Goal: Book appointment/travel/reservation

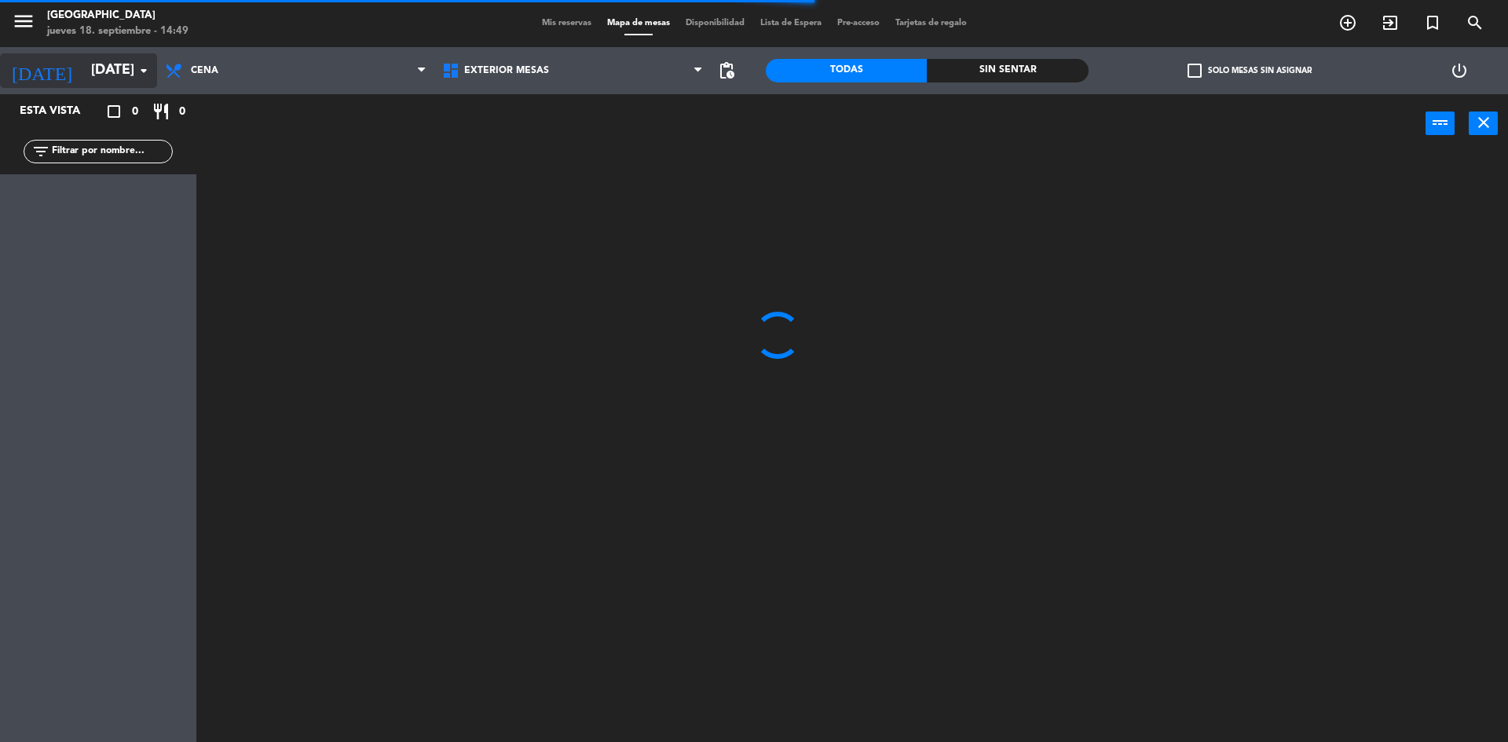
click at [114, 75] on input "[DATE]" at bounding box center [174, 70] width 182 height 31
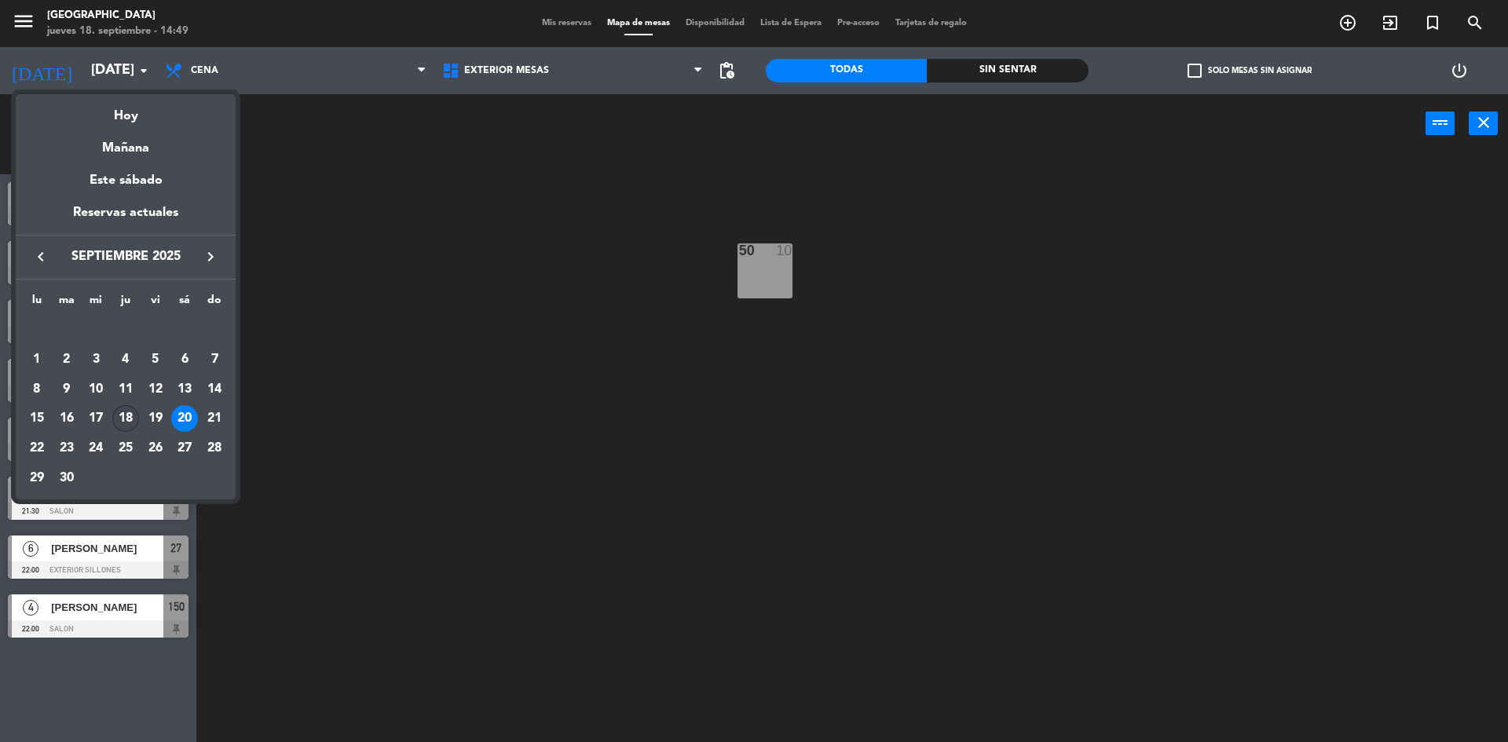
click at [117, 414] on div "18" at bounding box center [125, 418] width 27 height 27
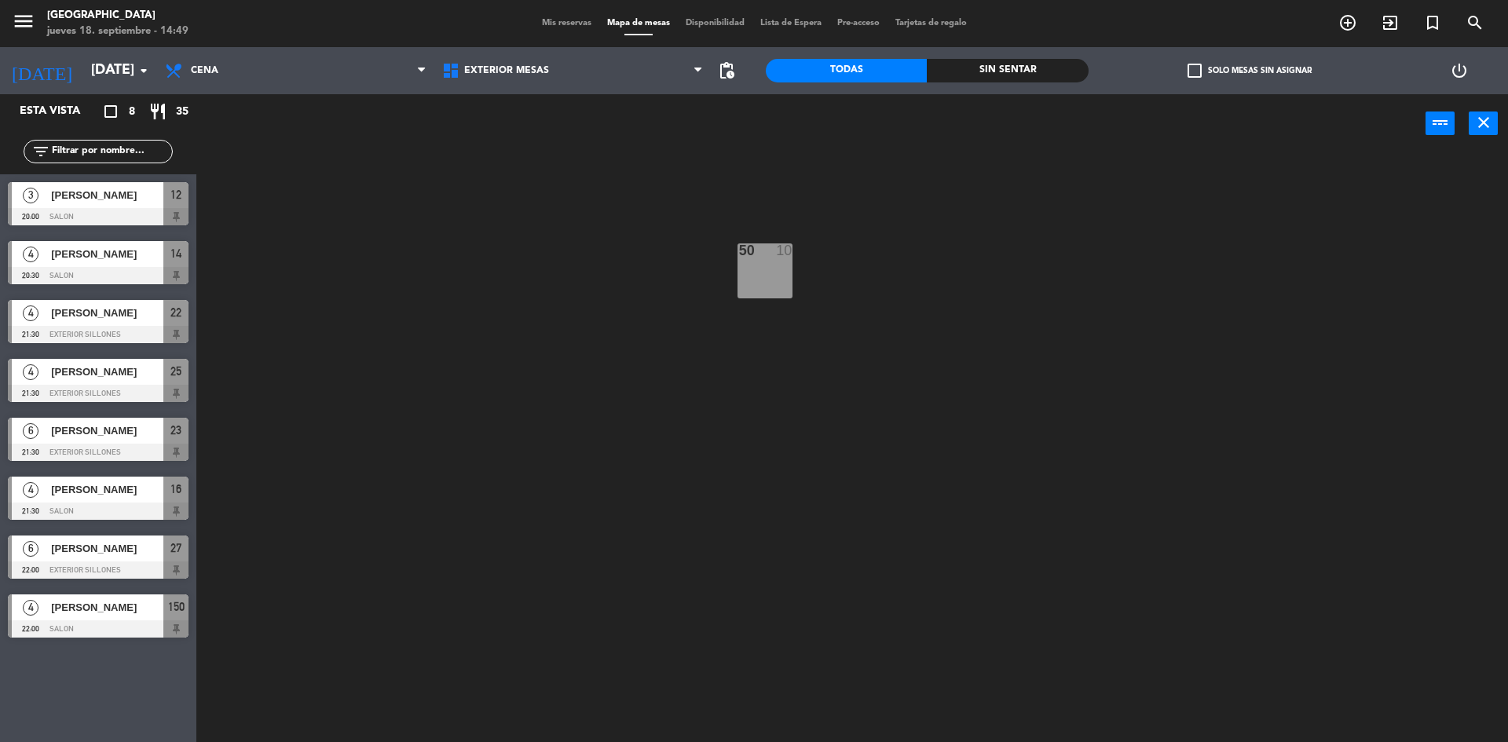
type input "[DEMOGRAPHIC_DATA][DATE]"
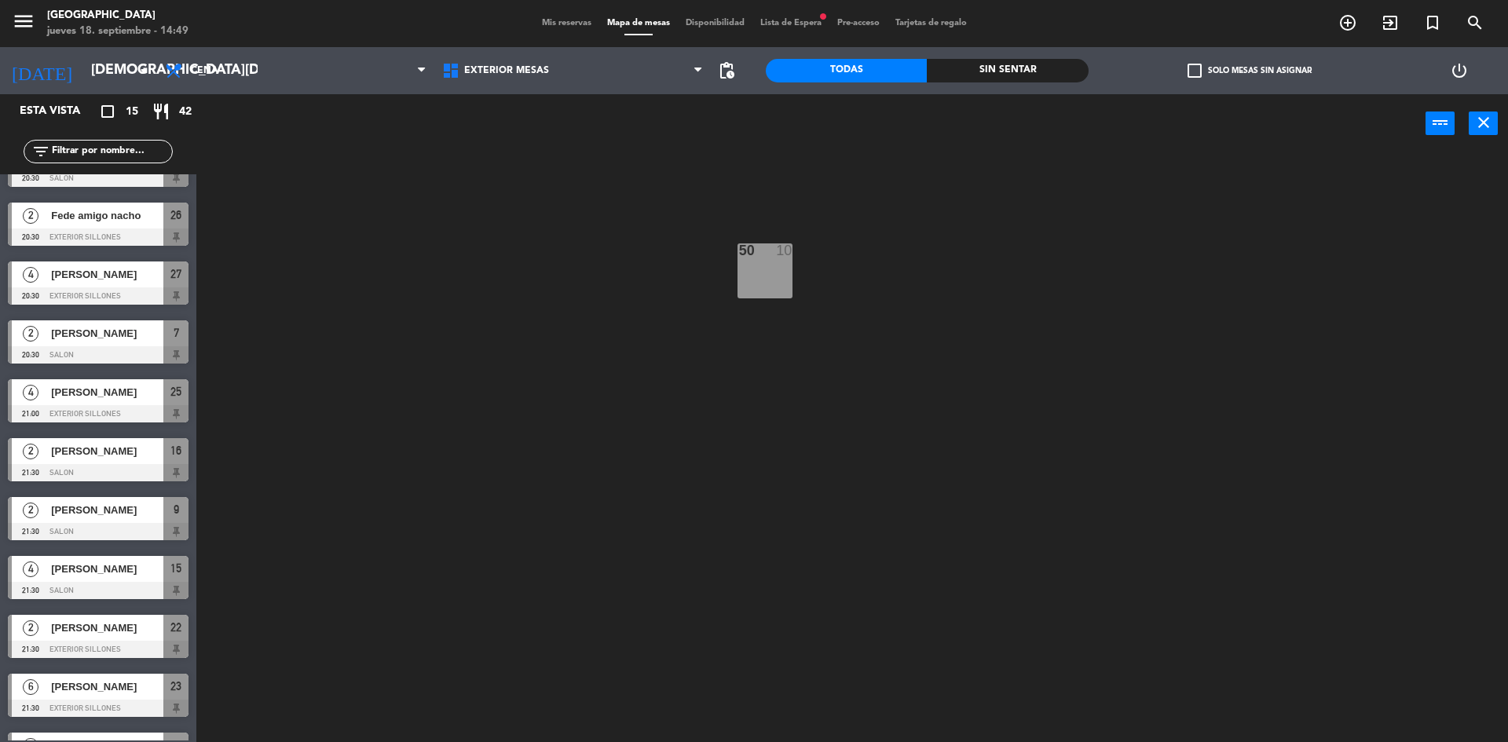
scroll to position [317, 0]
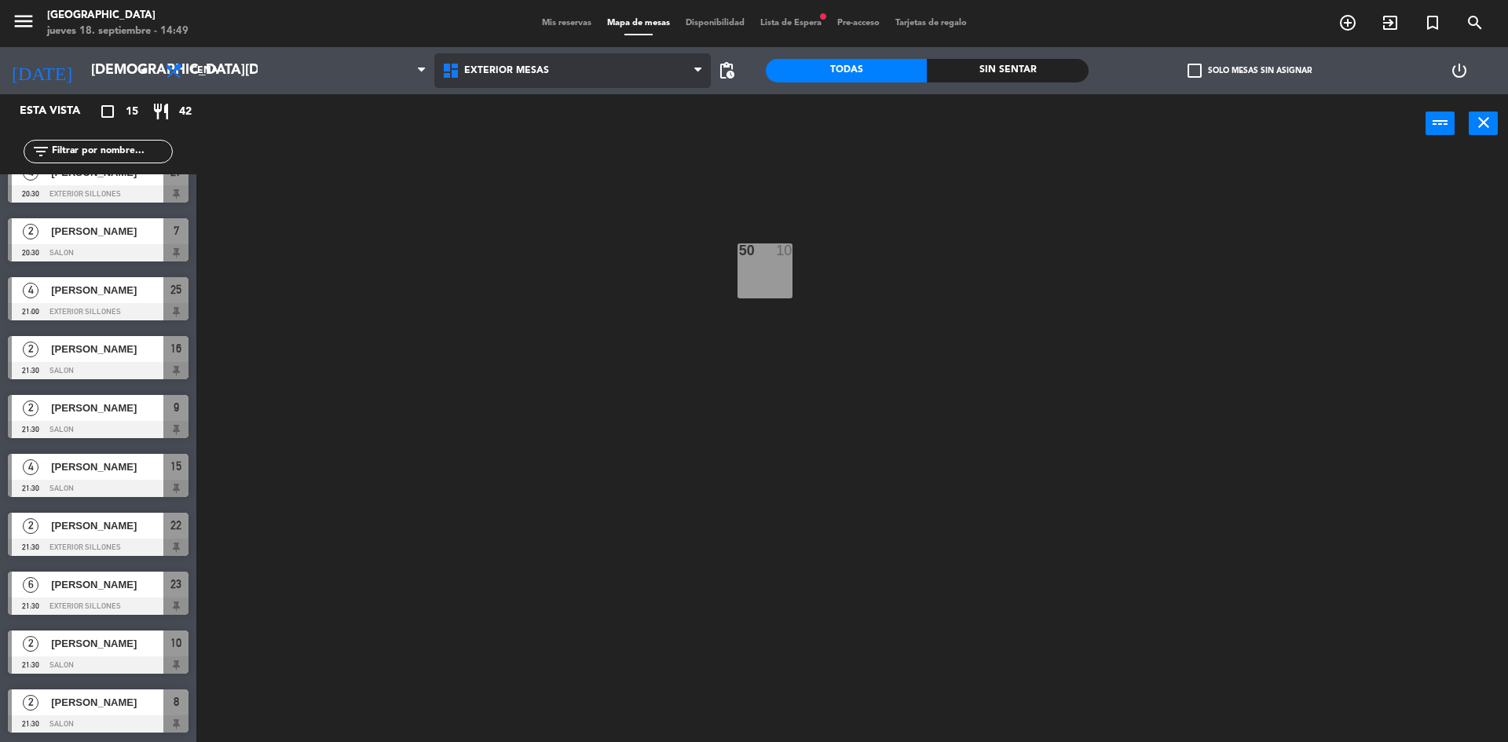
click at [514, 66] on span "Exterior Mesas" at bounding box center [506, 70] width 85 height 11
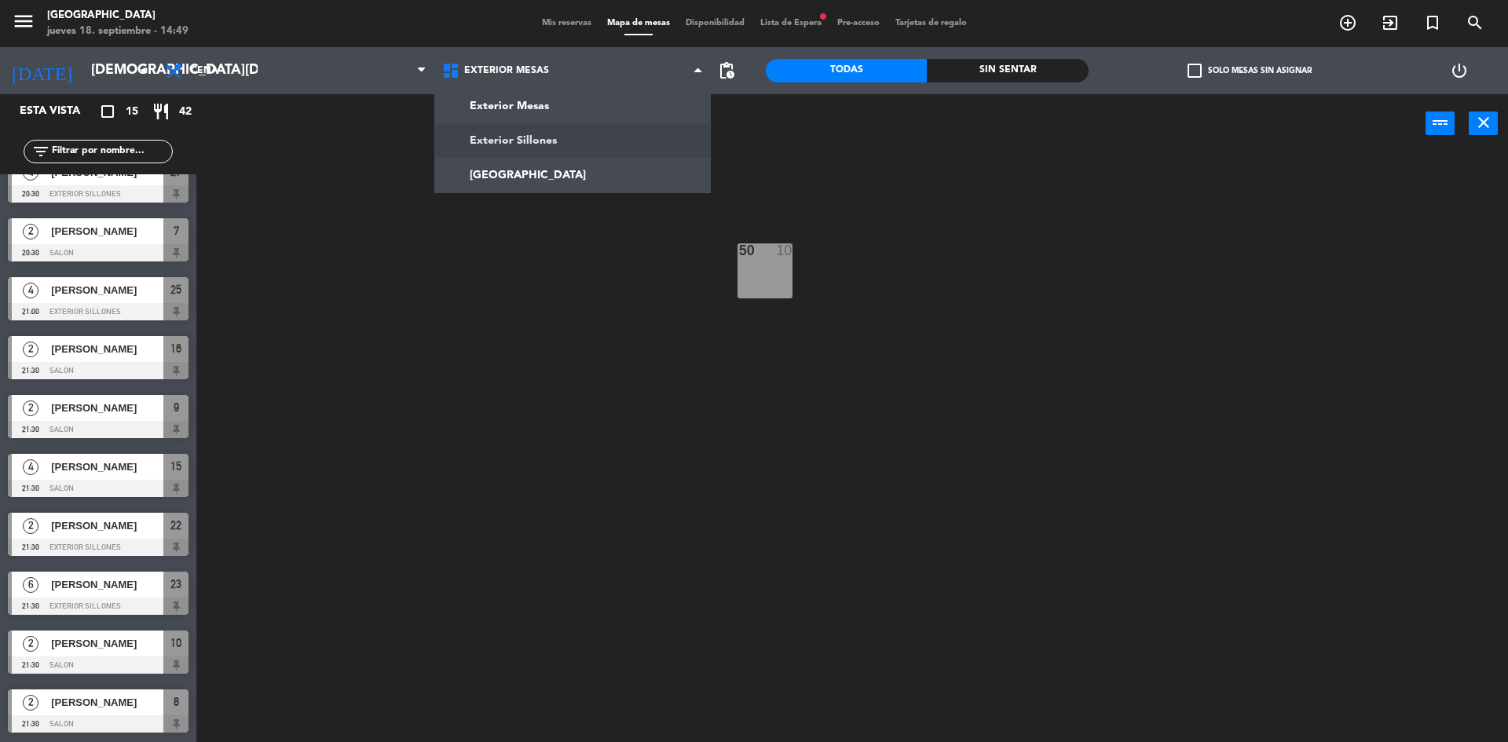
click at [522, 145] on ng-component "menu Pampa Café [DATE] 18. septiembre - 14:49 Mis reservas Mapa de mesas Dispon…" at bounding box center [754, 372] width 1508 height 745
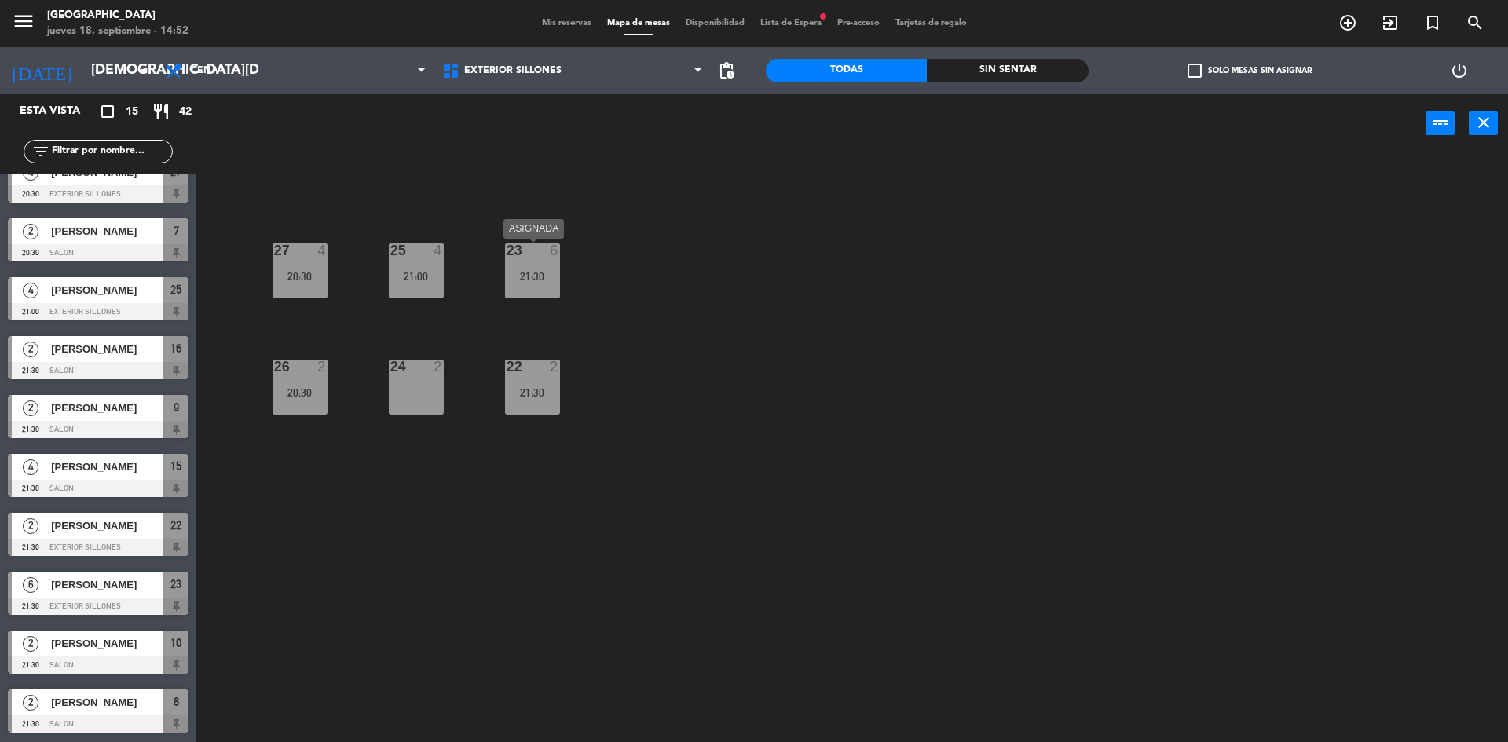
click at [537, 257] on div at bounding box center [532, 250] width 26 height 14
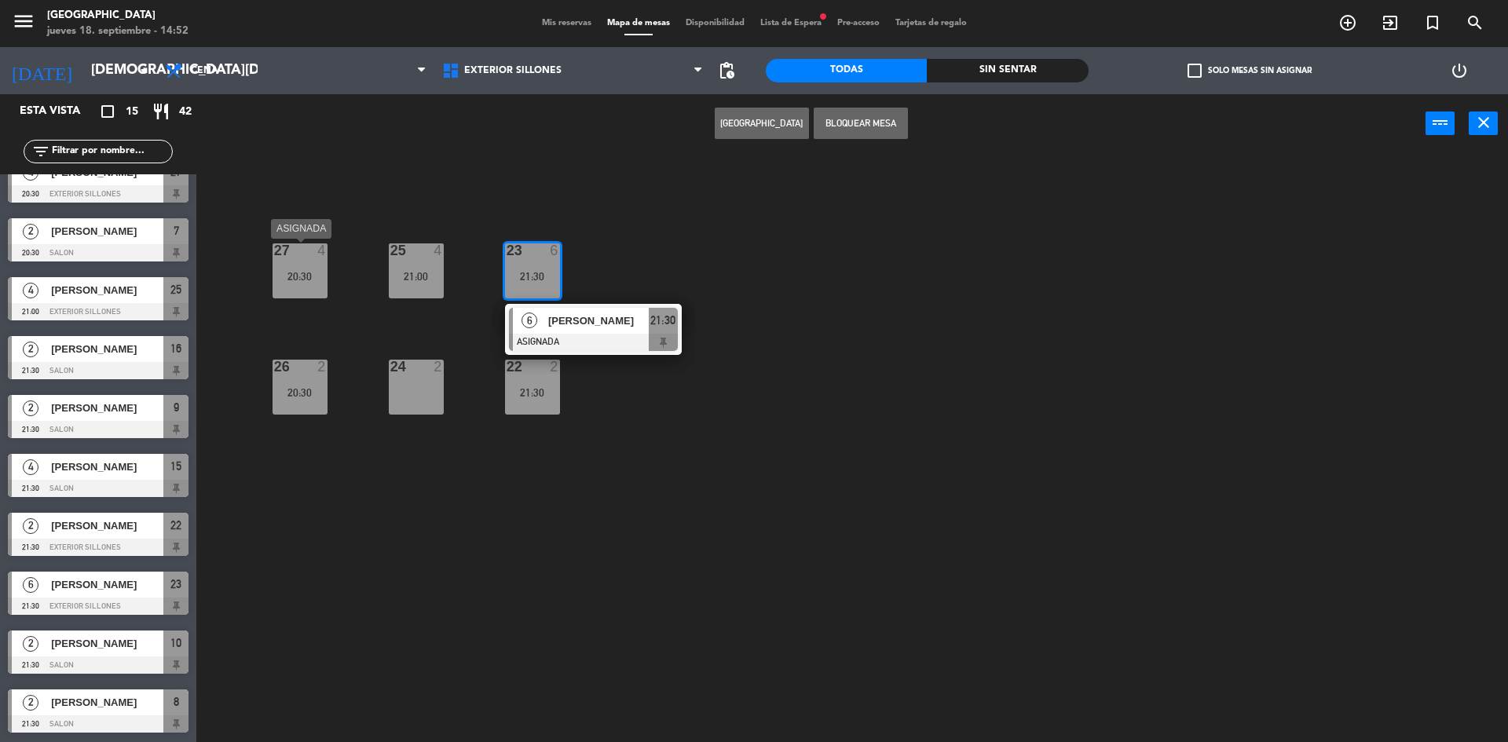
click at [294, 260] on div "27 4 20:30" at bounding box center [300, 270] width 55 height 55
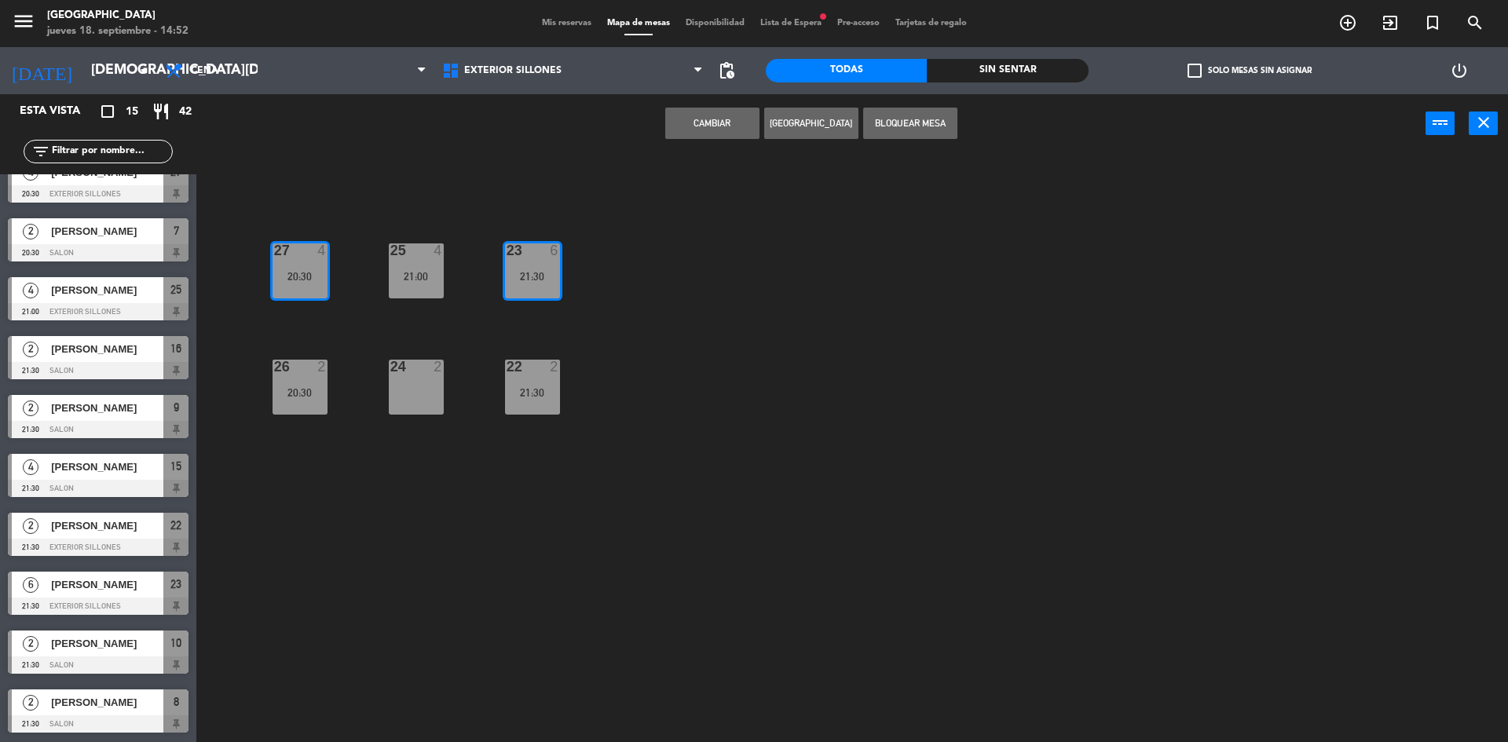
click at [306, 278] on div "20:30" at bounding box center [300, 276] width 55 height 11
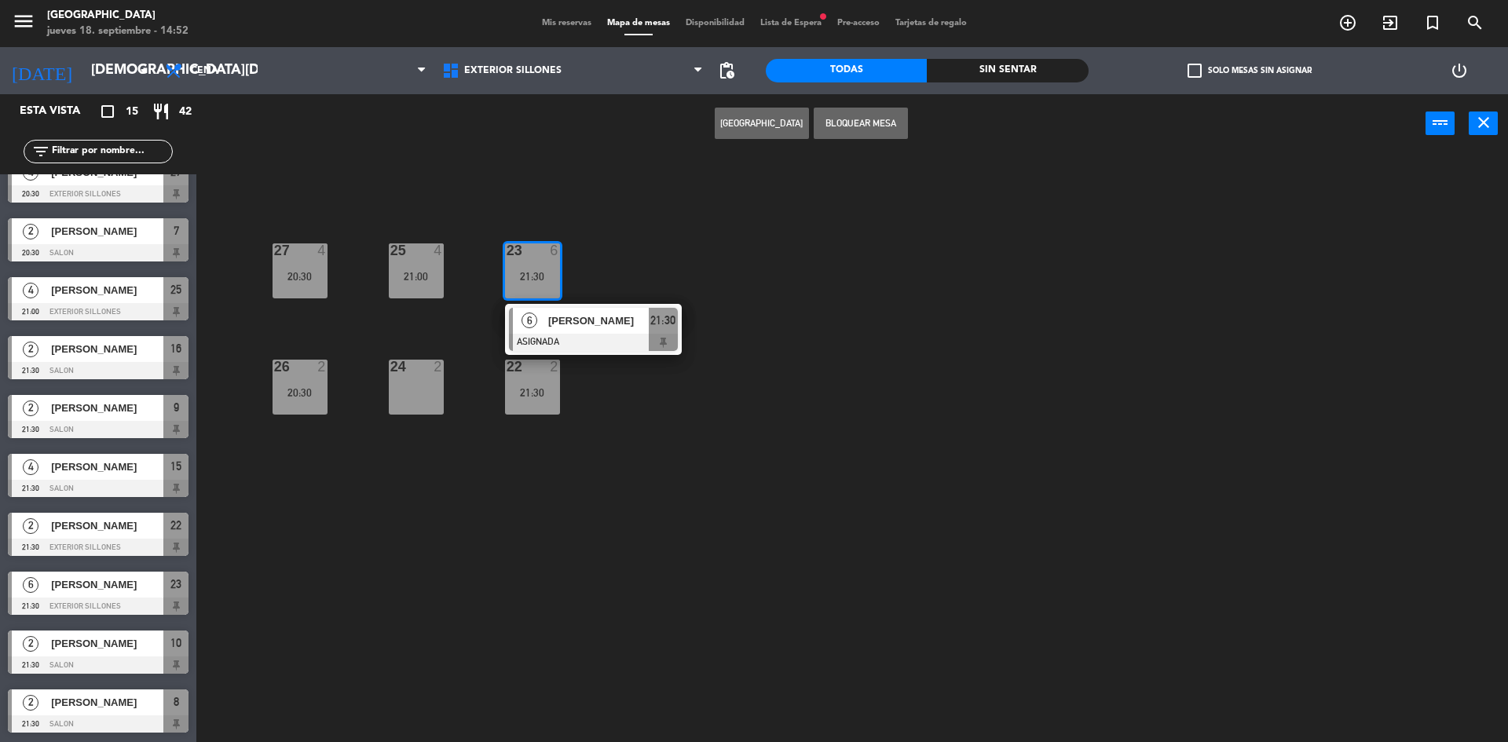
click at [306, 278] on div "20:30" at bounding box center [300, 276] width 55 height 11
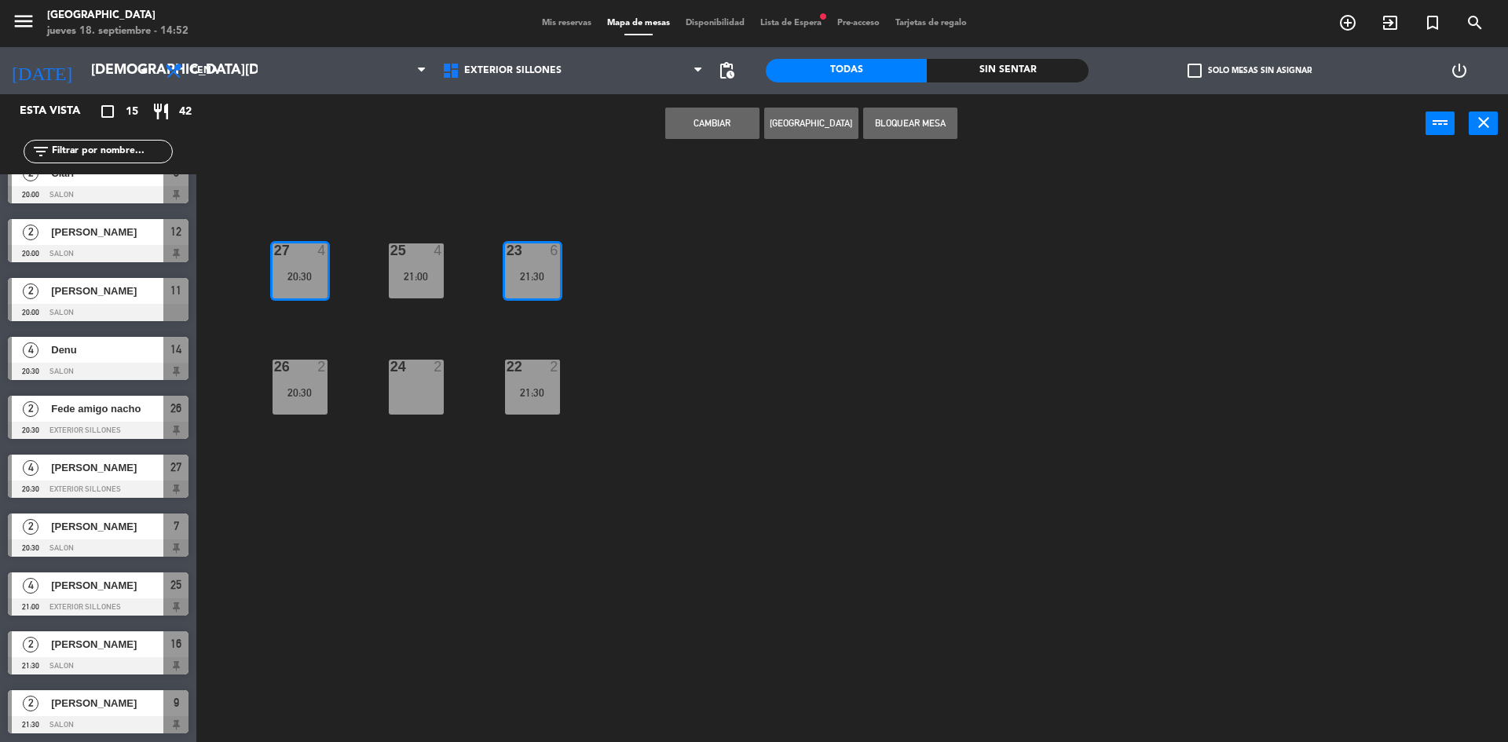
scroll to position [20, 0]
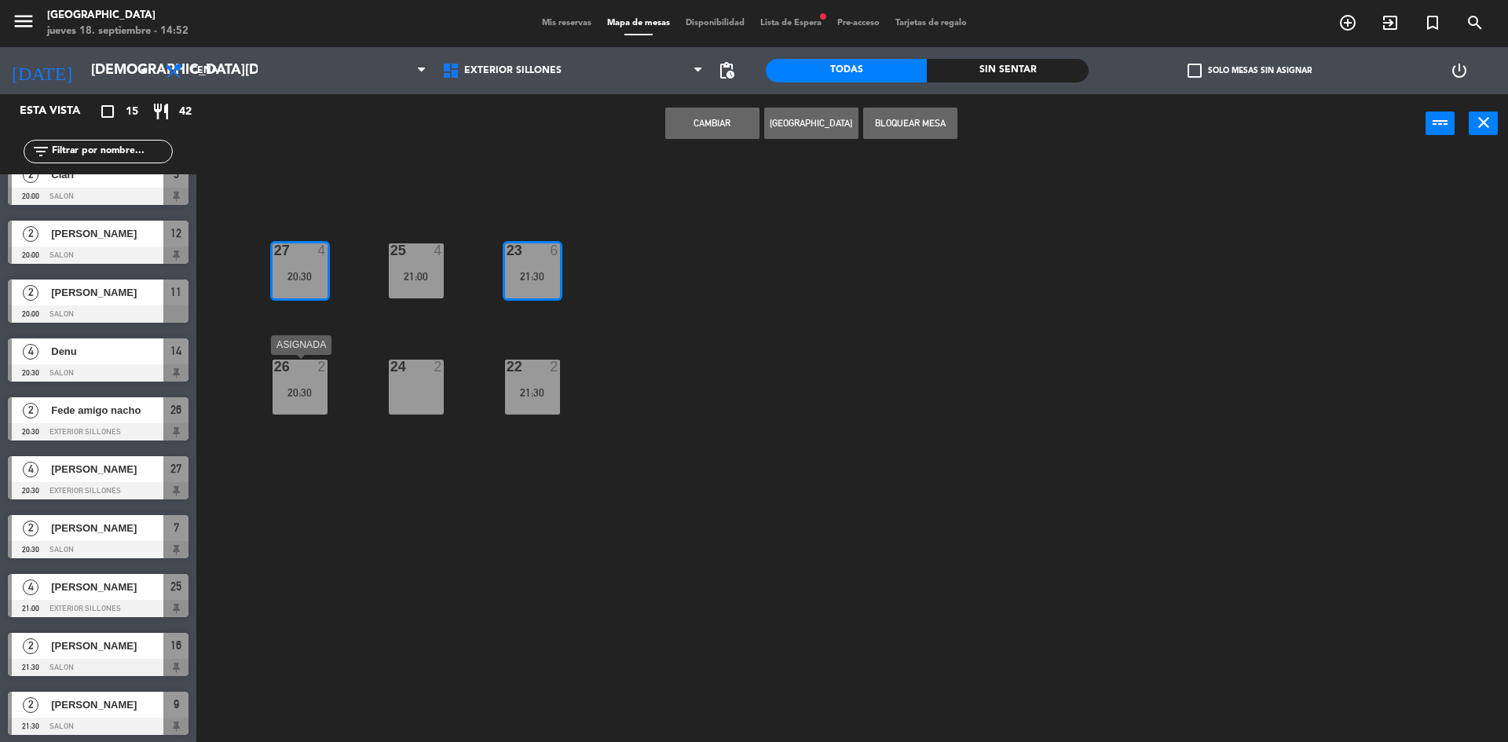
click at [288, 393] on div "20:30" at bounding box center [300, 392] width 55 height 11
click at [102, 409] on span "Fede amigo nacho" at bounding box center [107, 410] width 112 height 16
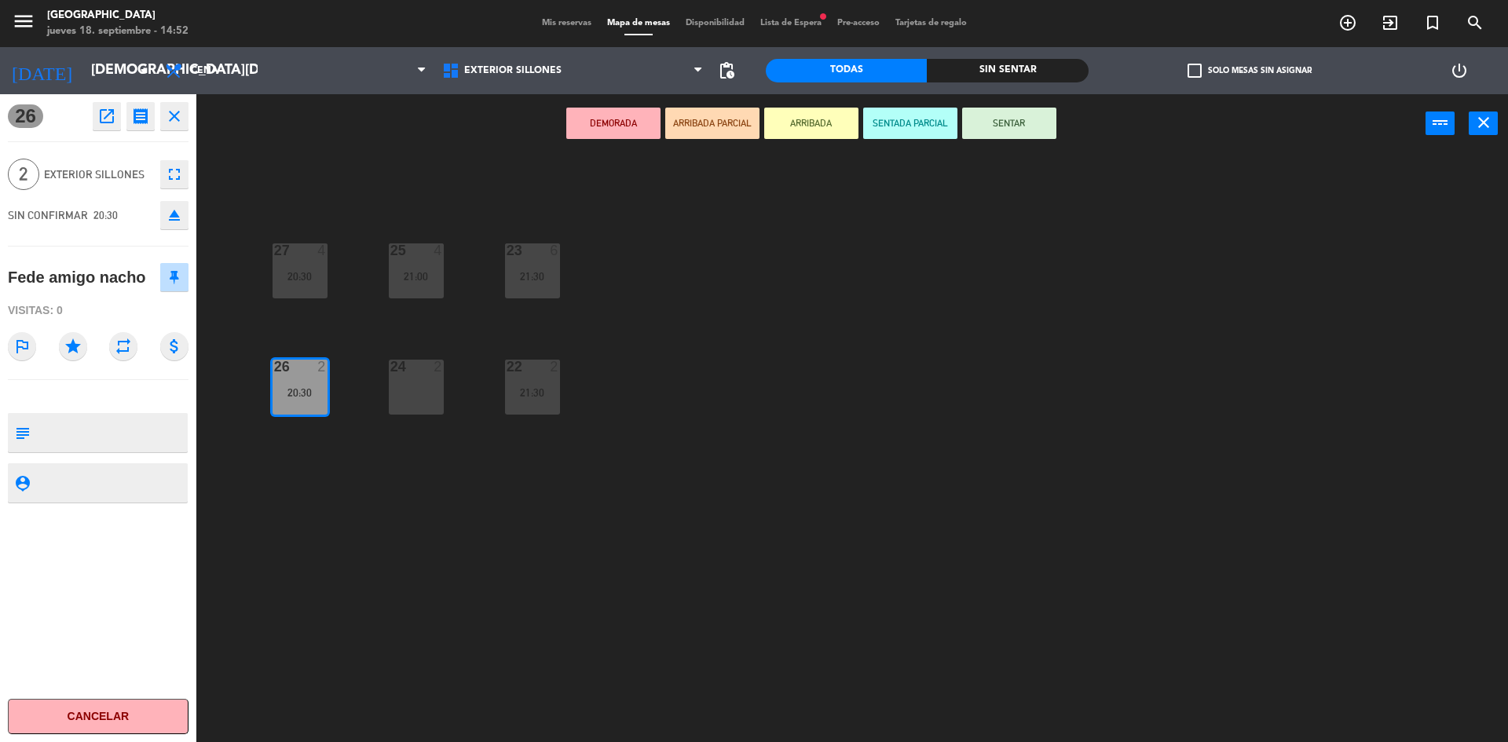
click at [178, 110] on icon "close" at bounding box center [174, 116] width 19 height 19
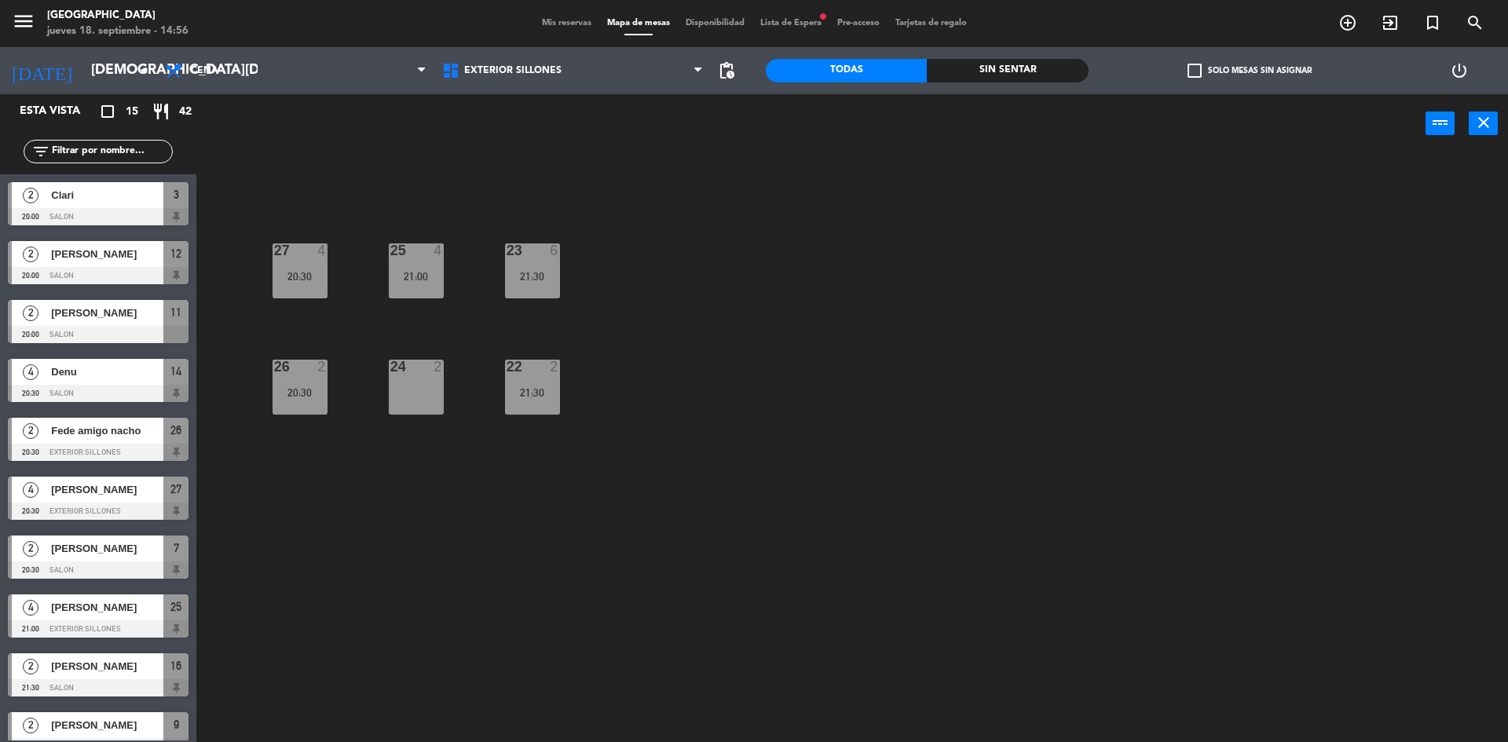
click at [108, 435] on span "Fede amigo nacho" at bounding box center [107, 431] width 112 height 16
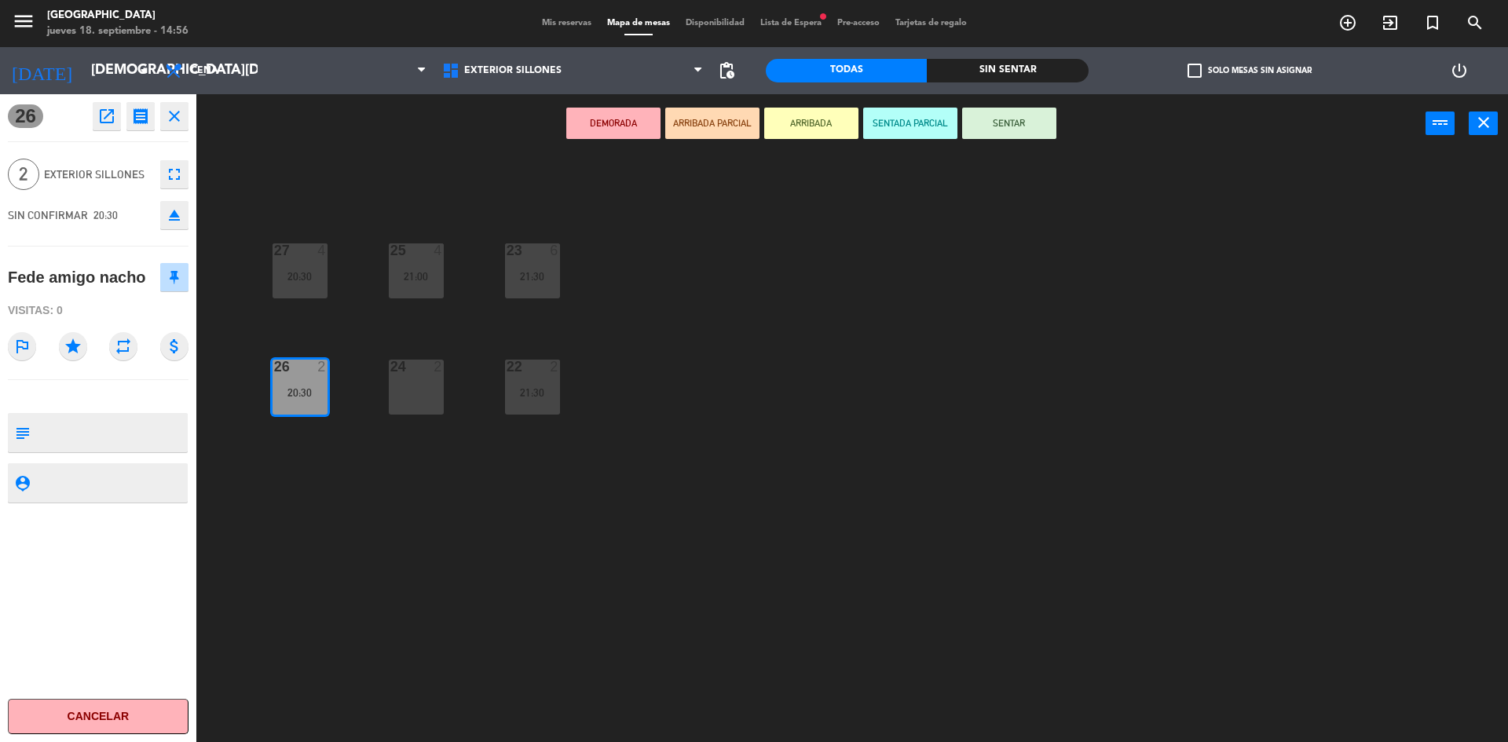
click at [98, 167] on span "Exterior Sillones" at bounding box center [98, 175] width 108 height 18
click at [88, 298] on div "Visitas: 0" at bounding box center [98, 310] width 181 height 27
click at [130, 279] on div "Fede amigo nacho" at bounding box center [77, 278] width 138 height 26
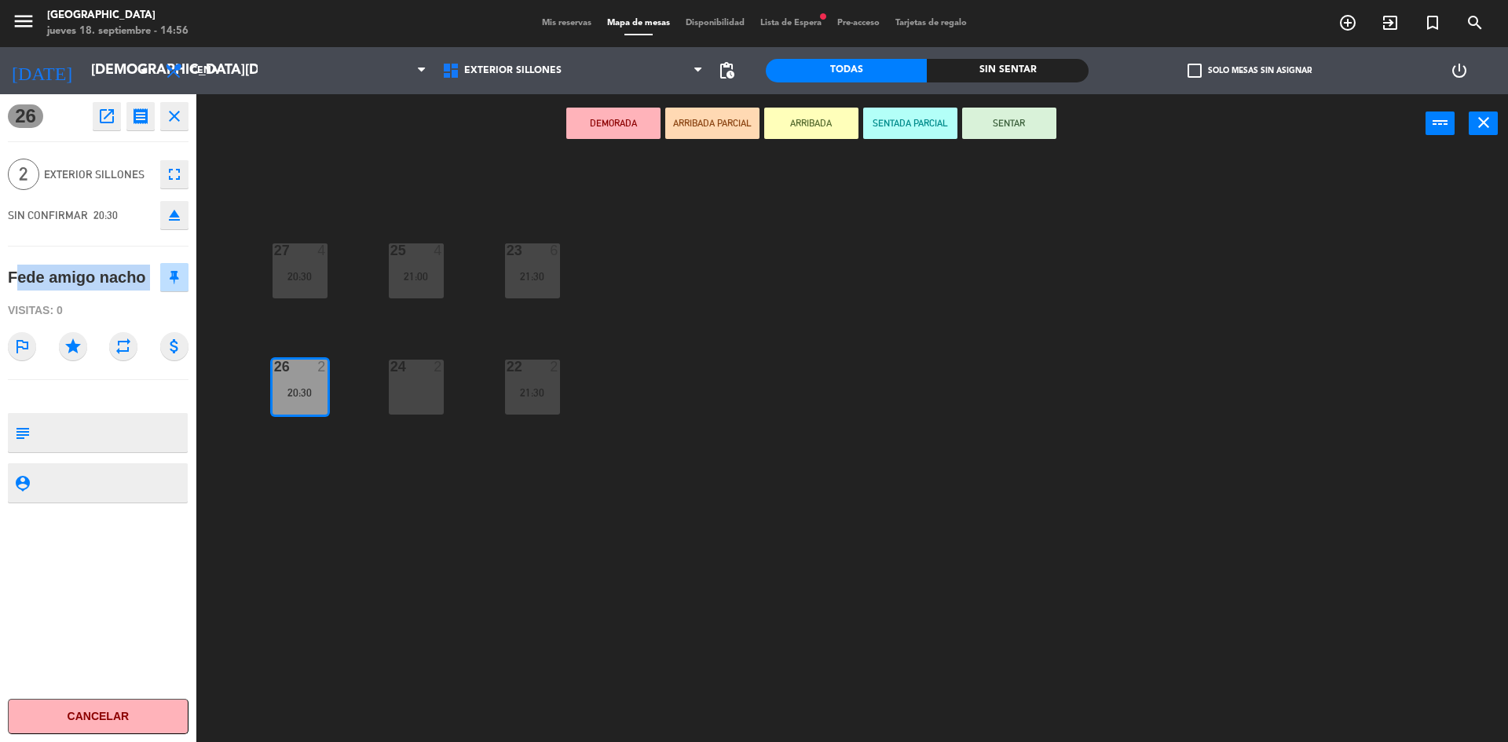
click at [130, 279] on div "Fede amigo nacho" at bounding box center [77, 278] width 138 height 26
click at [177, 273] on icon at bounding box center [174, 277] width 9 height 14
click at [306, 415] on div "27 4 20:30 25 4 21:00 23 6 21:30 26 2 20:30 24 2 22 2 21:30" at bounding box center [859, 451] width 1297 height 588
